Goal: Check status: Check status

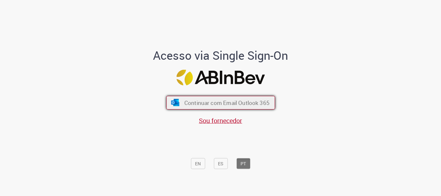
click at [239, 102] on span "Continuar com Email Outlook 365" at bounding box center [226, 102] width 85 height 7
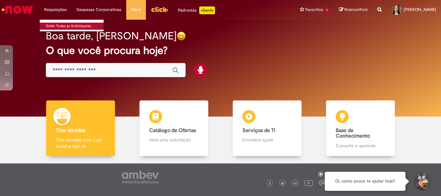
click at [65, 28] on link "Exibir Todas as Solicitações" at bounding box center [75, 26] width 71 height 7
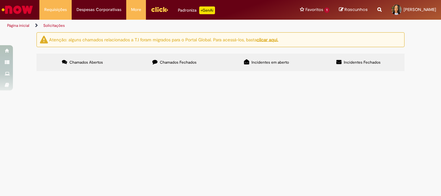
click at [192, 64] on span "Chamados Fechados" at bounding box center [178, 62] width 37 height 5
click at [278, 66] on label "Incidentes em aberto" at bounding box center [267, 62] width 92 height 17
click at [361, 61] on span "Incidentes Fechados" at bounding box center [362, 62] width 37 height 5
click at [105, 63] on label "Chamados Abertos" at bounding box center [83, 62] width 92 height 17
click at [180, 64] on span "Chamados Fechados" at bounding box center [178, 62] width 37 height 5
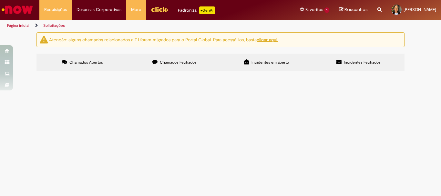
scroll to position [321, 0]
click at [0, 0] on icon at bounding box center [0, 0] width 0 height 0
